Goal: Communication & Community: Answer question/provide support

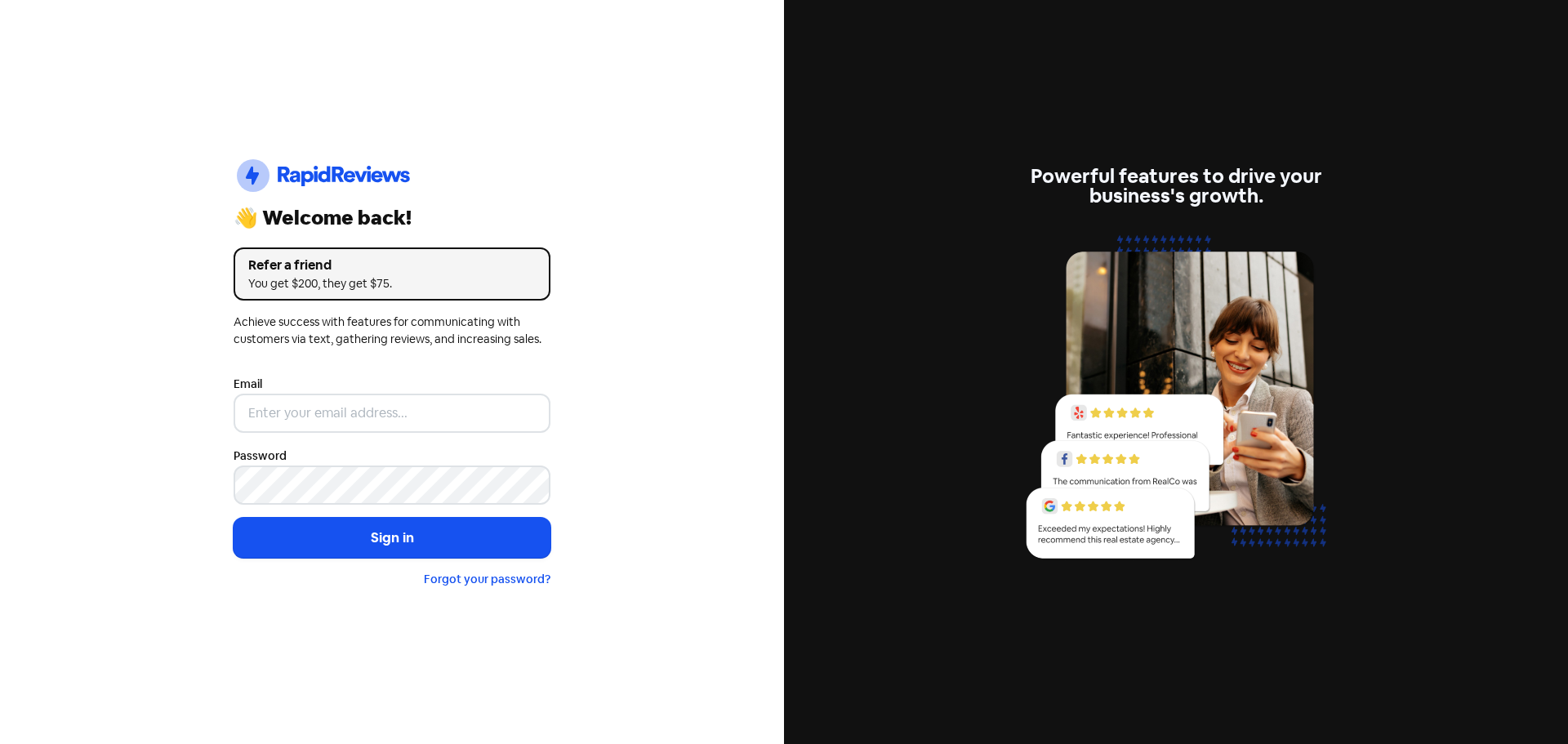
type input "[EMAIL_ADDRESS][DOMAIN_NAME]"
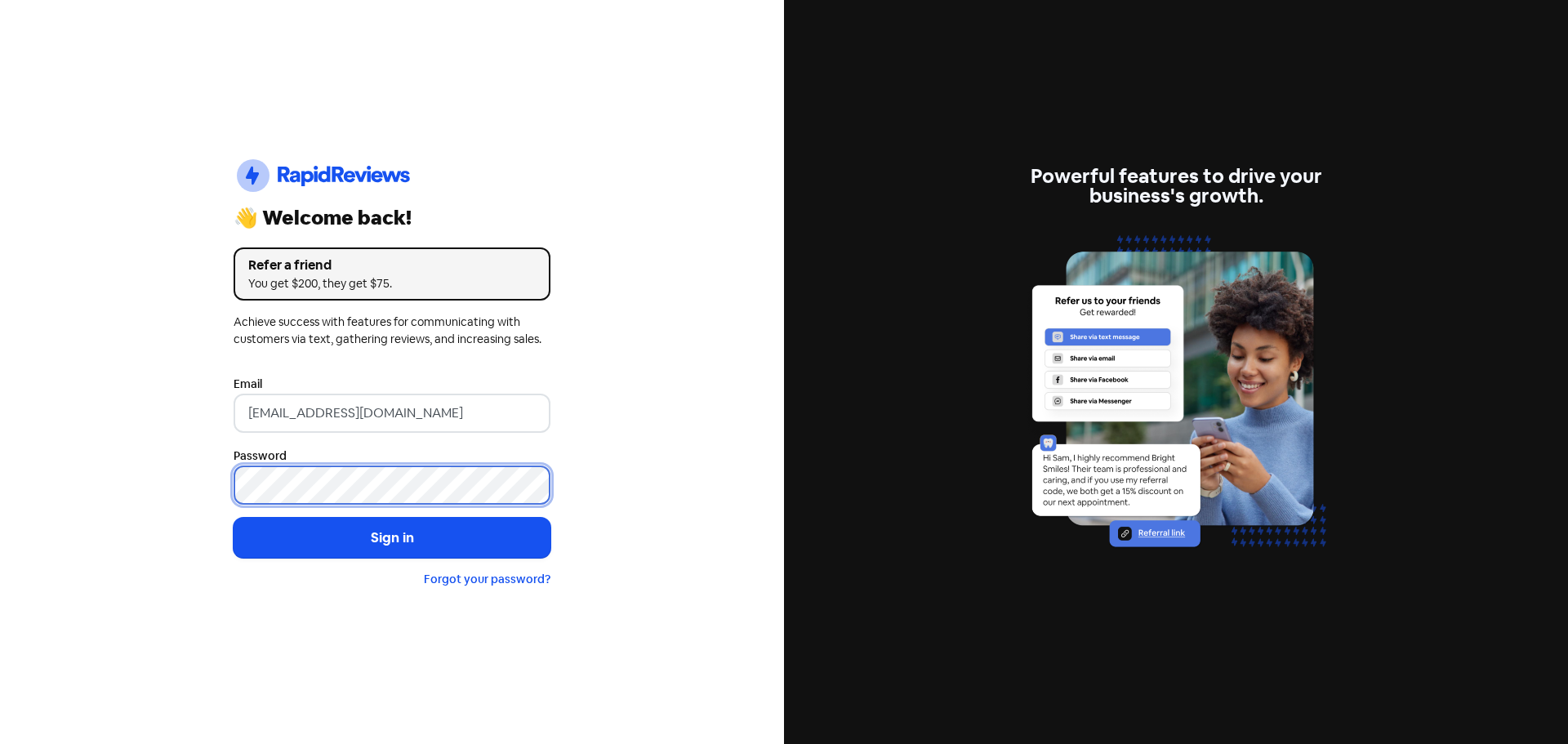
click at [234, 518] on button "Sign in" at bounding box center [392, 538] width 316 height 41
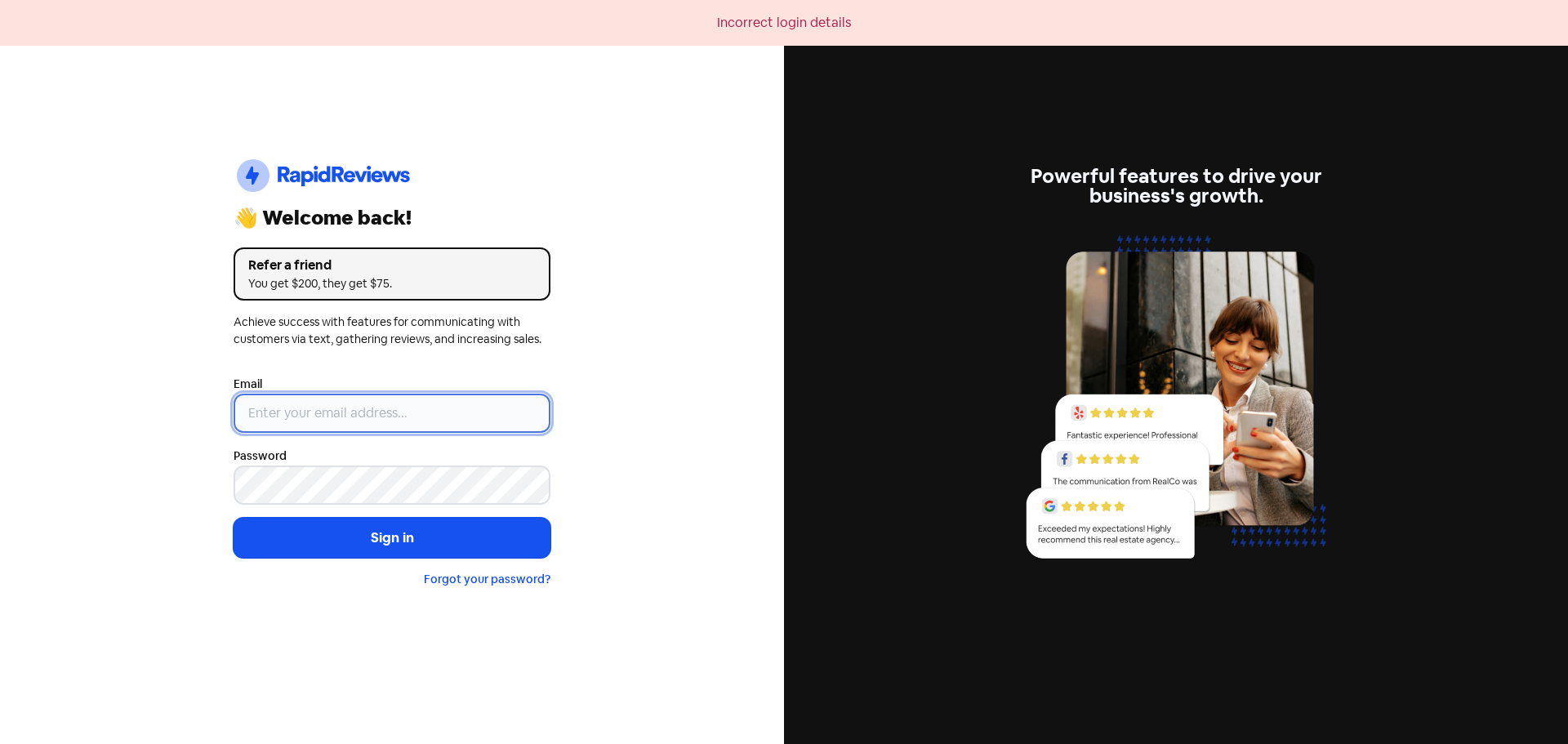
click at [396, 408] on input "email" at bounding box center [392, 413] width 316 height 39
type input "[EMAIL_ADDRESS][DOMAIN_NAME]"
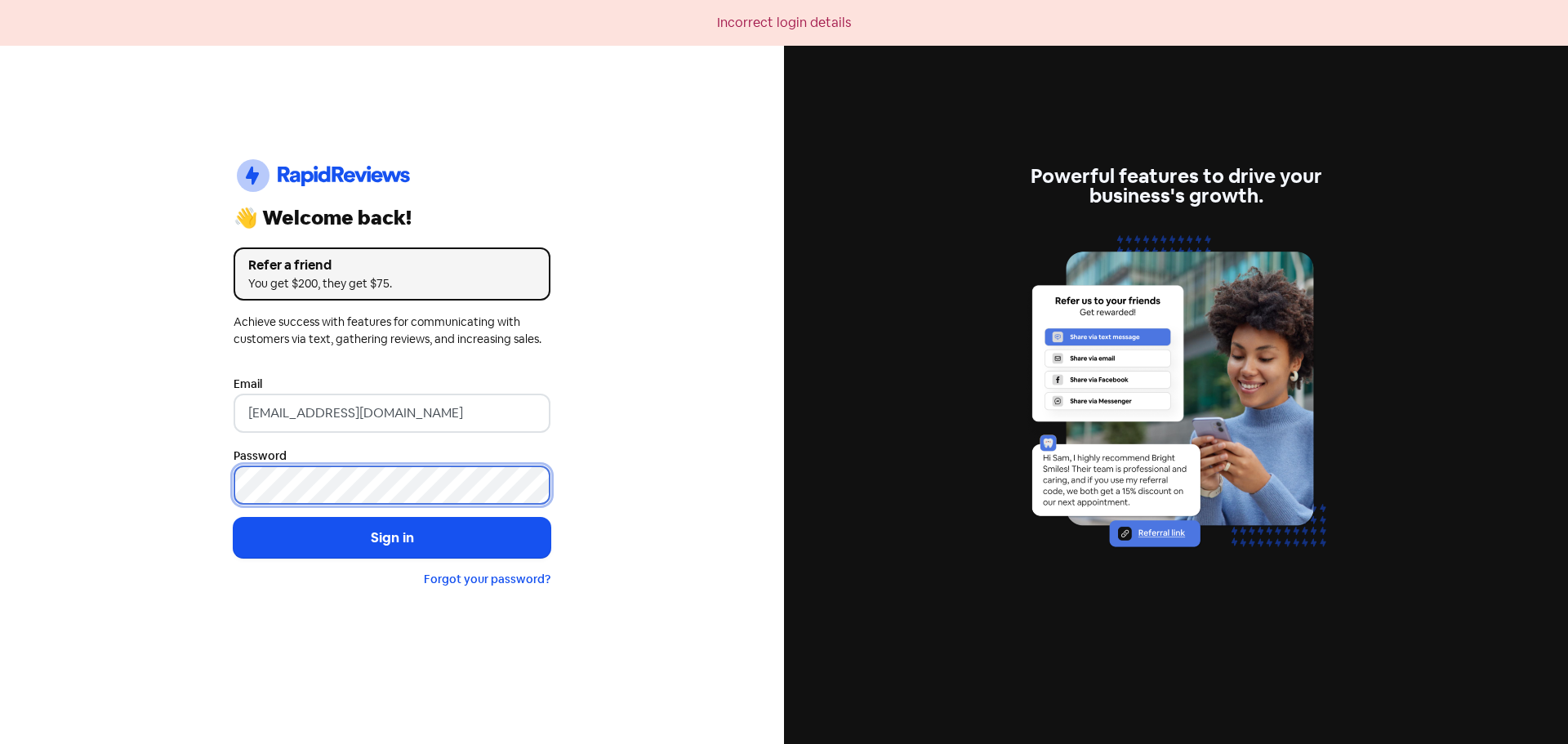
click at [234, 518] on button "Sign in" at bounding box center [392, 538] width 316 height 41
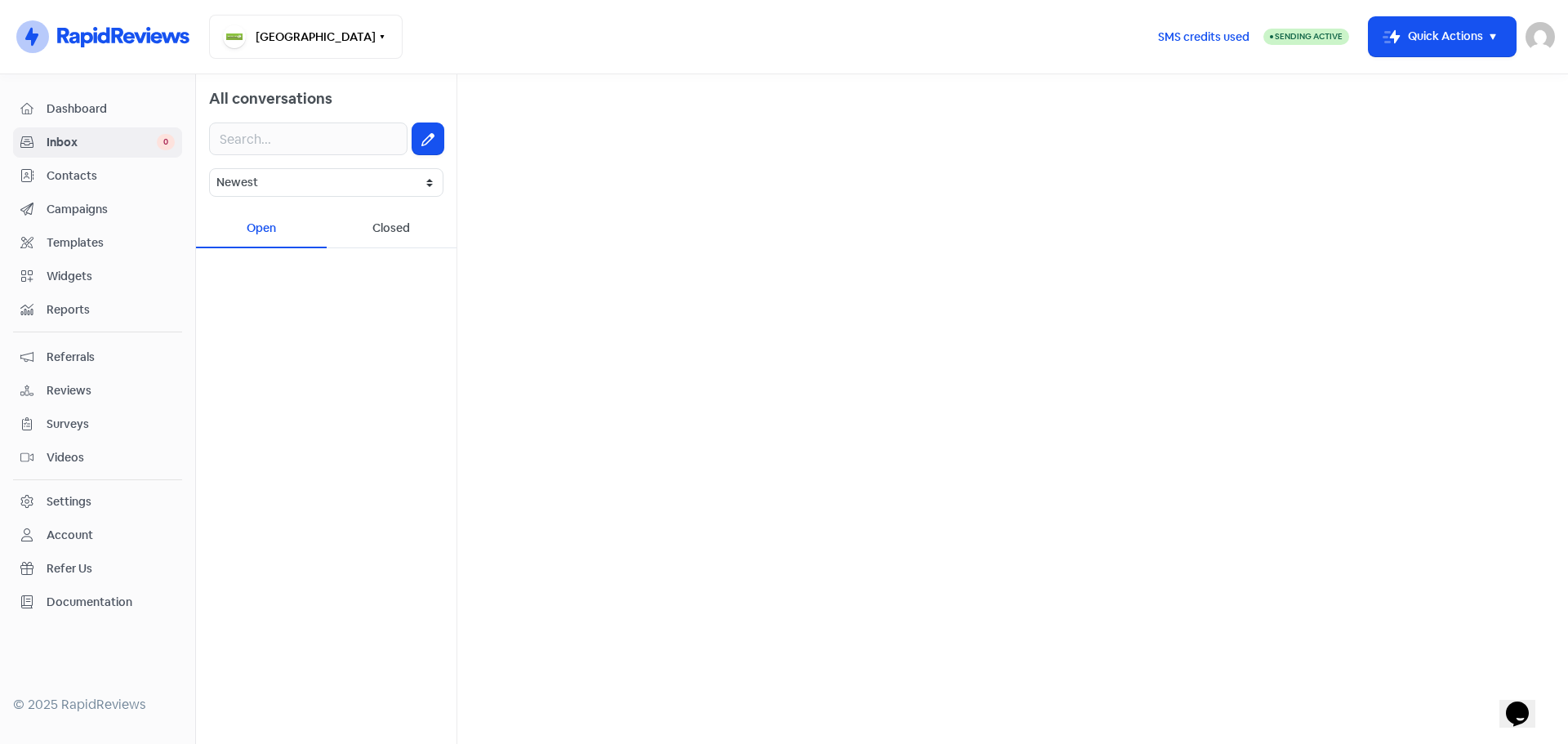
click at [382, 239] on div "Closed" at bounding box center [392, 228] width 130 height 38
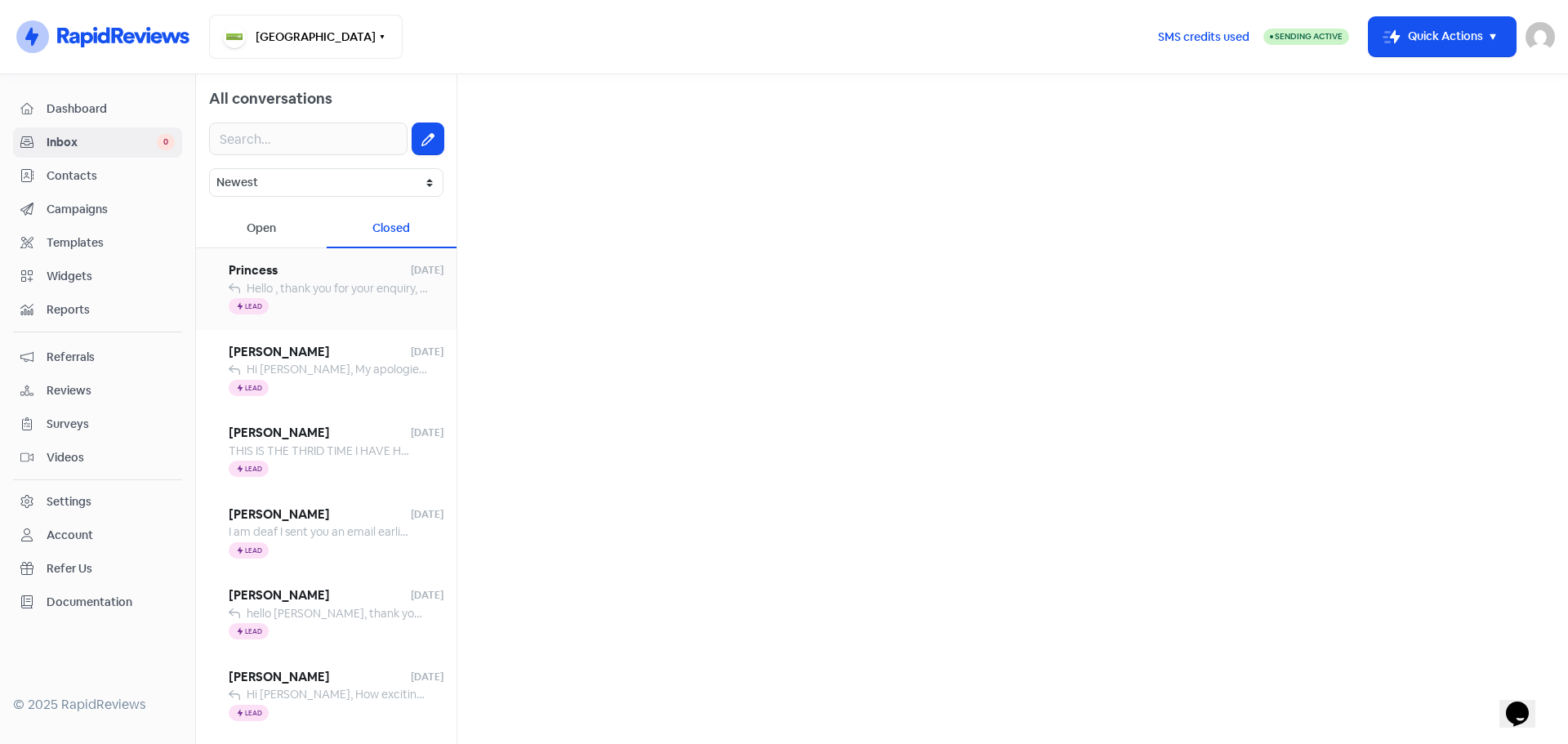
click at [347, 287] on span "Hello , thank you for your enquiry, As this is a specialist surgery, we would r…" at bounding box center [838, 289] width 1182 height 15
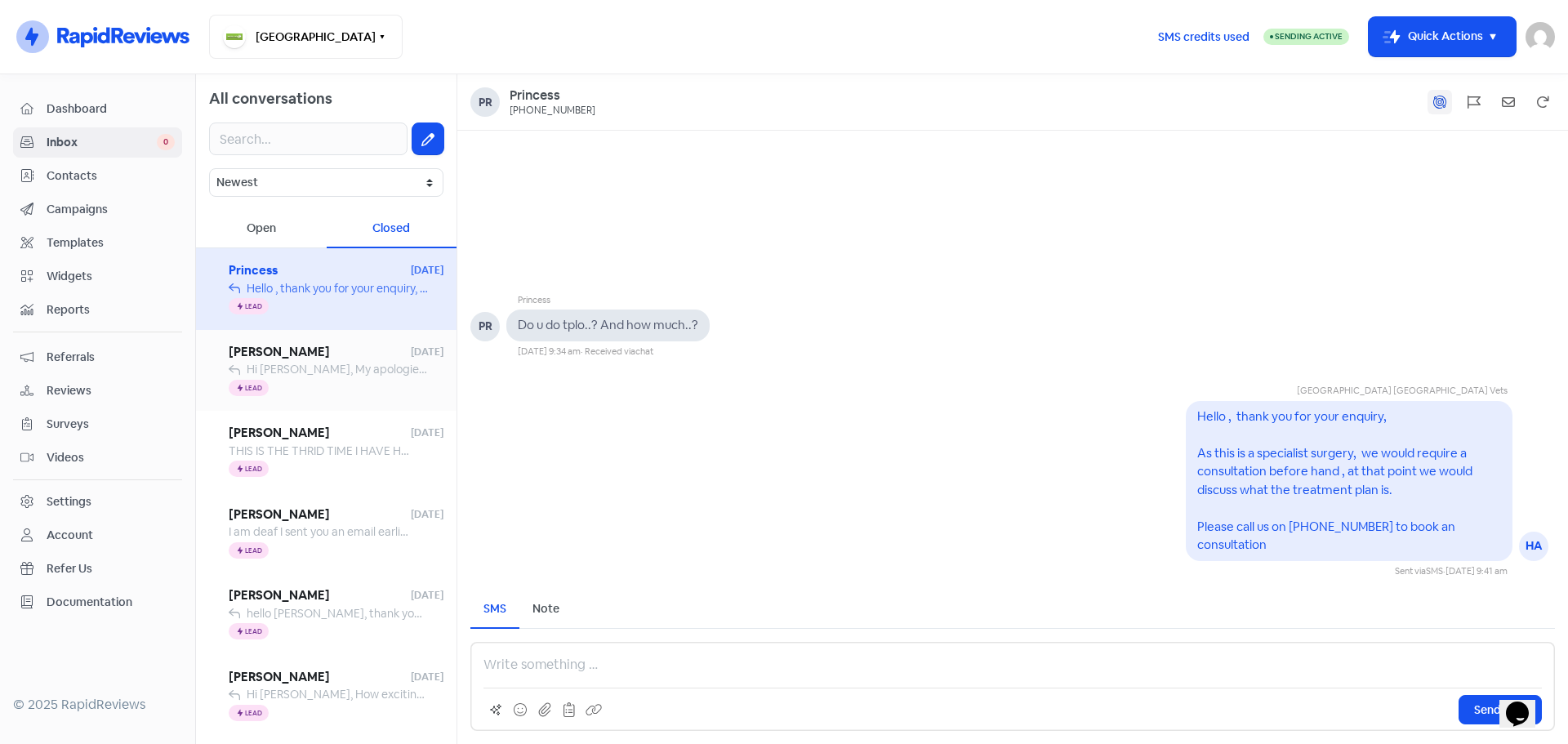
click at [328, 372] on span "Hi Jactina, My apologies for the phone not working. I have just tried to give y…" at bounding box center [826, 370] width 1160 height 15
